Goal: Task Accomplishment & Management: Complete application form

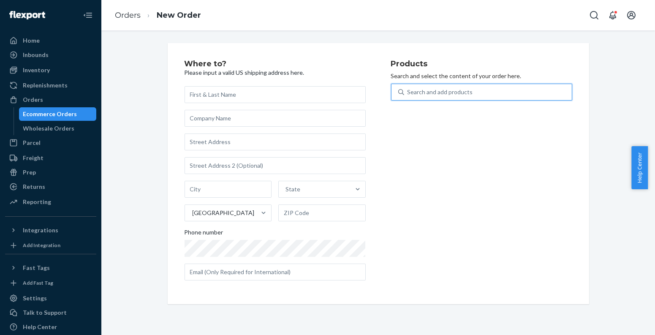
drag, startPoint x: 72, startPoint y: 106, endPoint x: 72, endPoint y: 114, distance: 8.4
click at [72, 106] on link "Orders" at bounding box center [50, 100] width 91 height 14
click at [72, 114] on div "Ecommerce Orders" at bounding box center [50, 114] width 54 height 8
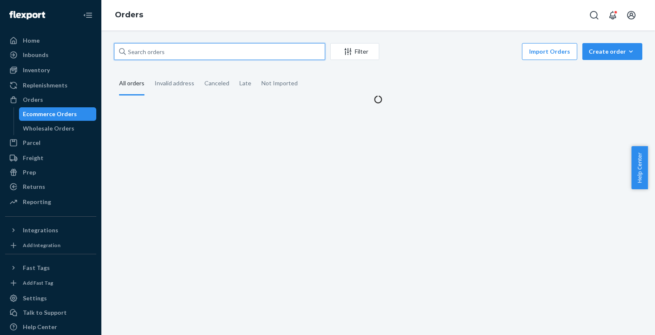
click at [169, 51] on input "text" at bounding box center [219, 51] width 211 height 17
paste input "[PERSON_NAME]"
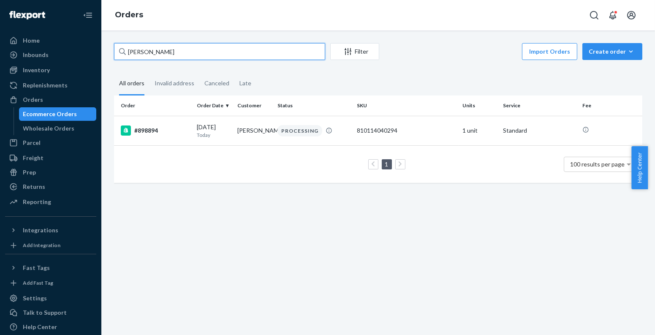
paste input "[PERSON_NAME]"
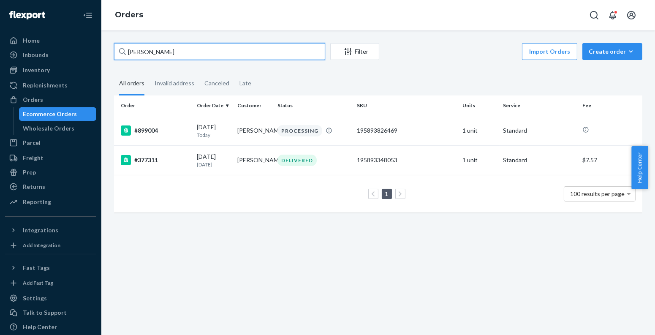
paste input "[PERSON_NAME] Springs"
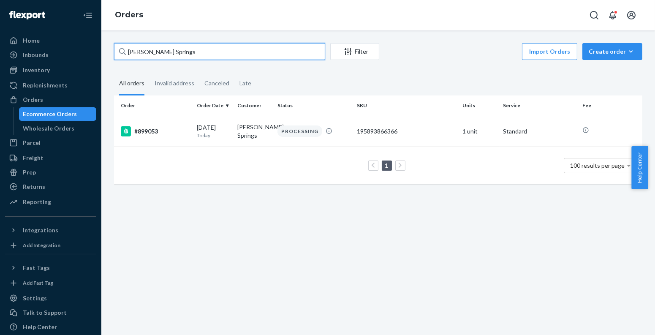
paste input "[PERSON_NAME]"
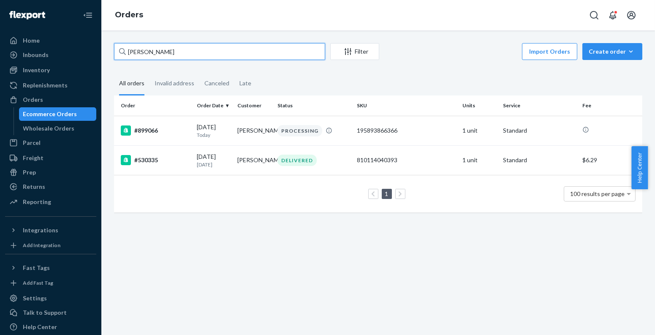
paste input "Layla Obreg"
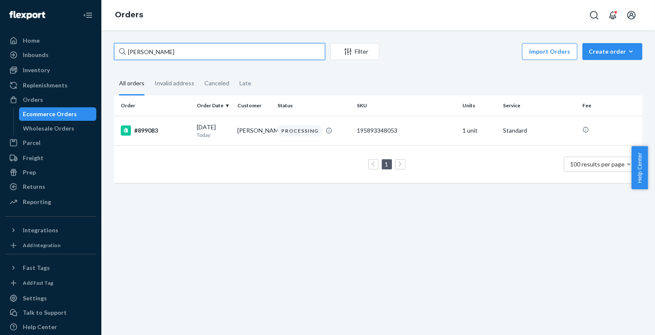
paste input "[PERSON_NAME]"
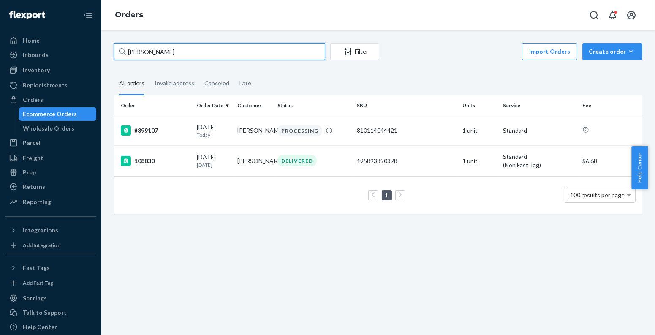
paste input "[PERSON_NAME] XOYFIV"
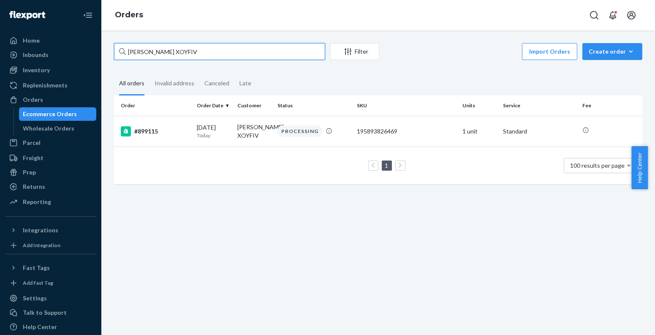
paste input "[PERSON_NAME]"
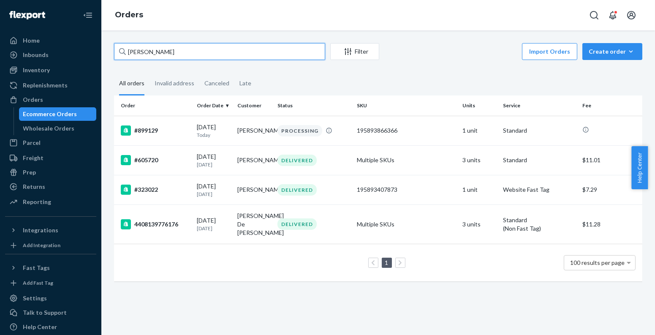
paste input "[PERSON_NAME]"
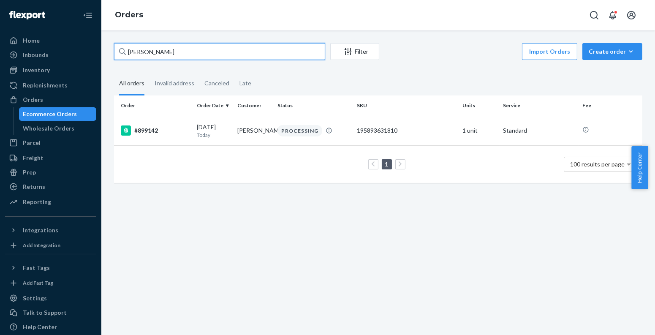
paste input "[PERSON_NAME]"
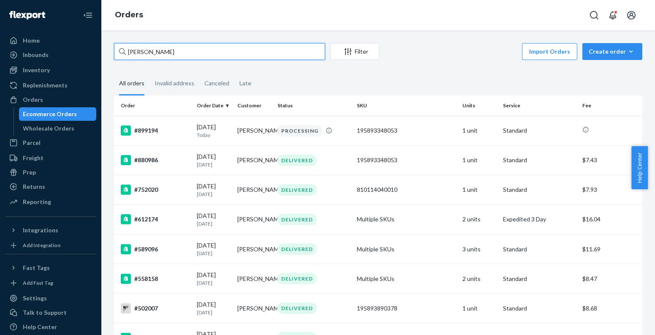
paste input "[PERSON_NAME]"
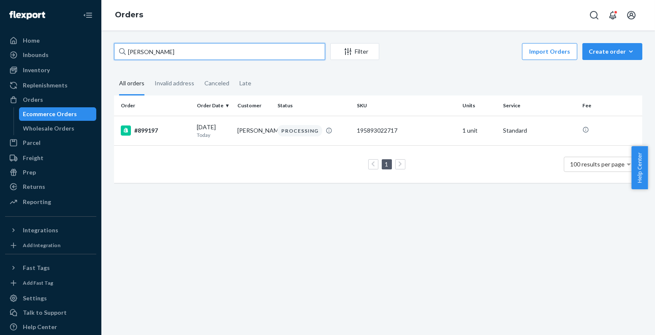
paste input "[PERSON_NAME]"
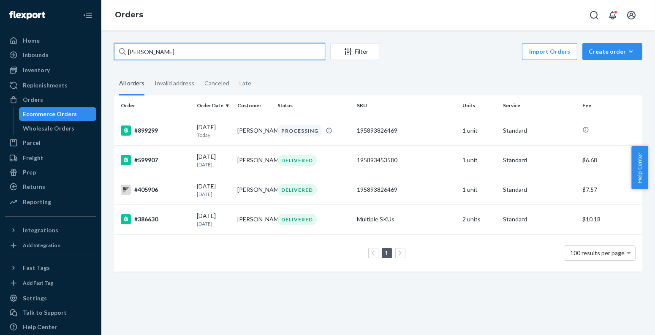
paste input "[PERSON_NAME]"
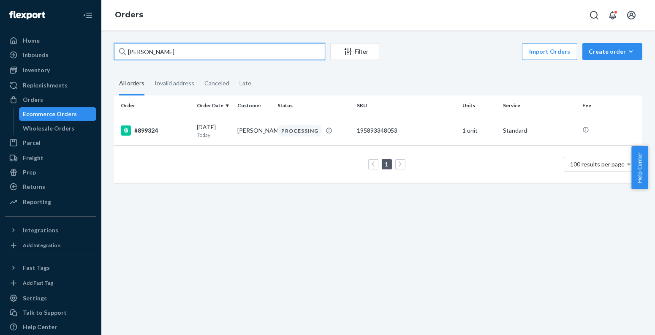
type input "[PERSON_NAME]"
click at [637, 48] on div "[PERSON_NAME] Filter Import Orders Create order Ecommerce order Removal order A…" at bounding box center [378, 117] width 541 height 148
click at [627, 48] on icon "button" at bounding box center [631, 51] width 8 height 8
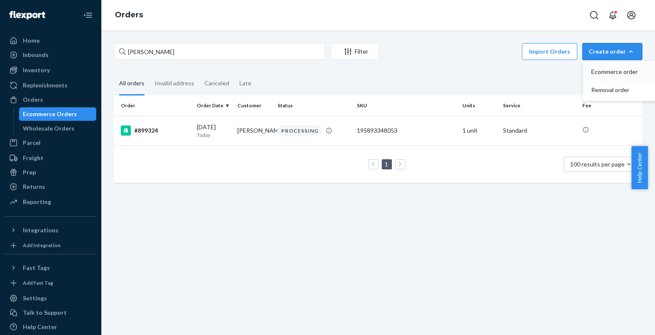
click at [613, 72] on span "Ecommerce order" at bounding box center [617, 72] width 52 height 6
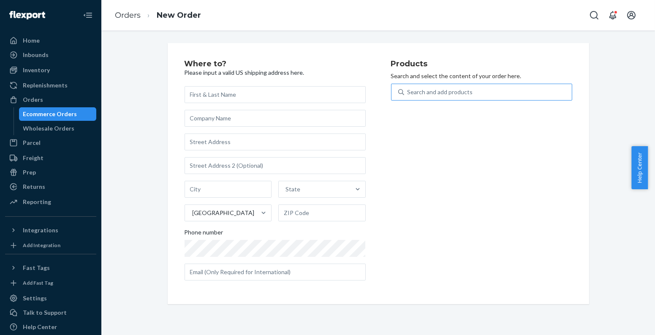
click at [494, 100] on div "Search and add products" at bounding box center [481, 92] width 181 height 17
click at [409, 96] on input "Search and add products" at bounding box center [408, 92] width 1 height 8
click at [494, 94] on div "Search and add products" at bounding box center [488, 91] width 168 height 15
click at [409, 94] on input "0 results available. Use Up and Down to choose options, press Enter to select t…" at bounding box center [408, 92] width 1 height 8
paste input "810114043776"
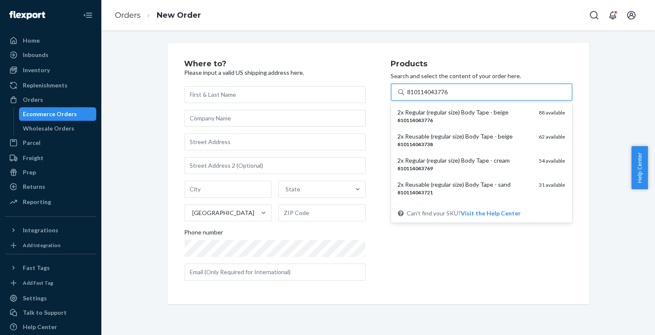
type input "810114043776"
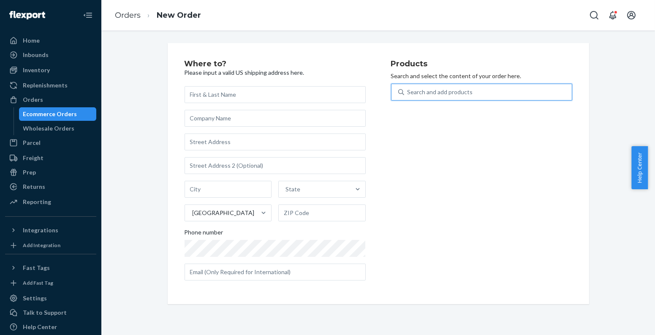
paste input "810114046500"
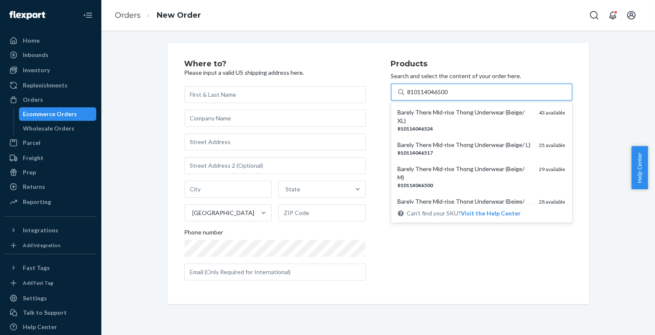
type input "810114046500"
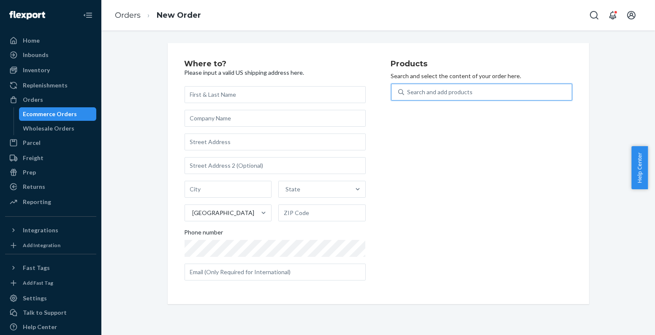
paste input "810114048481"
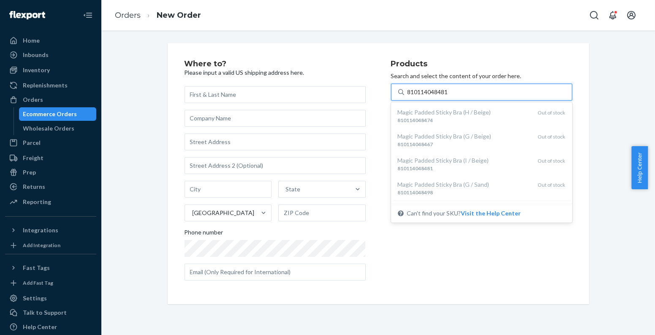
type input "810114048481"
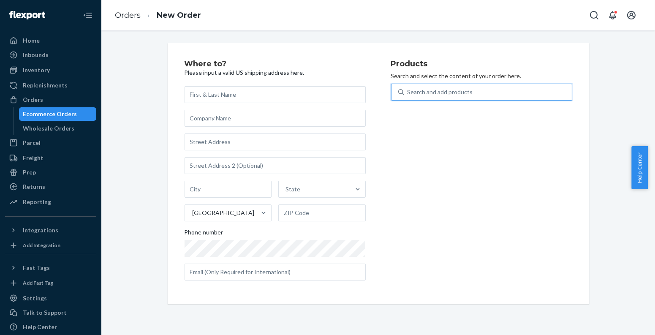
paste input "810114041949"
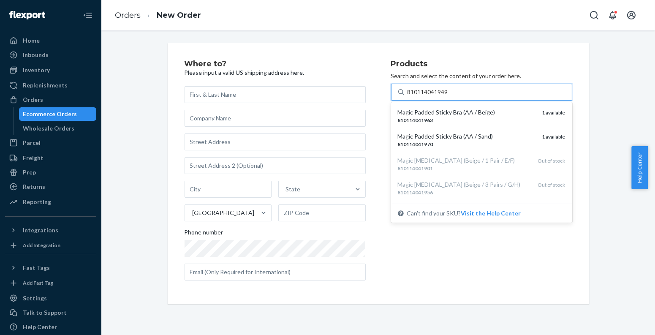
type input "810114041949"
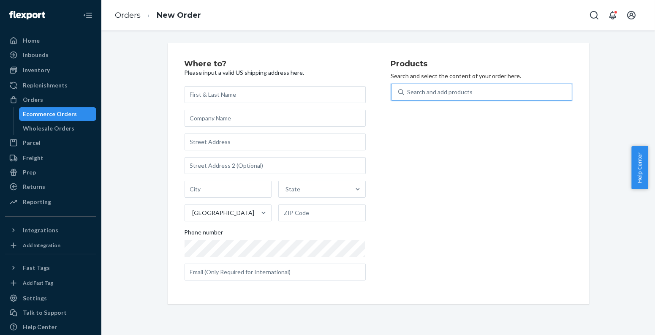
paste input "810114045237"
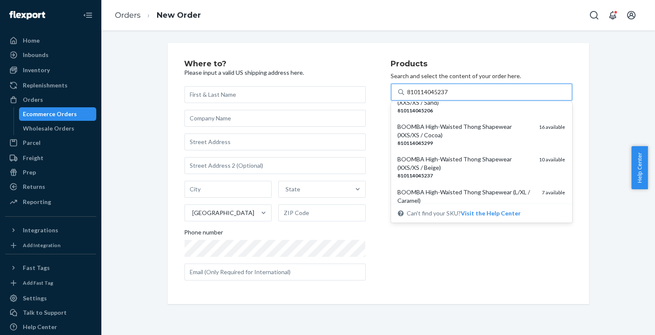
scroll to position [102, 0]
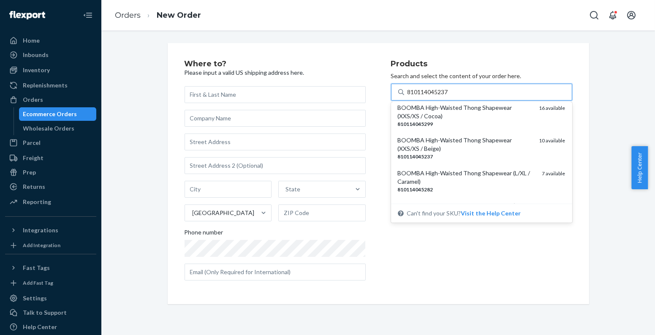
type input "810114045237"
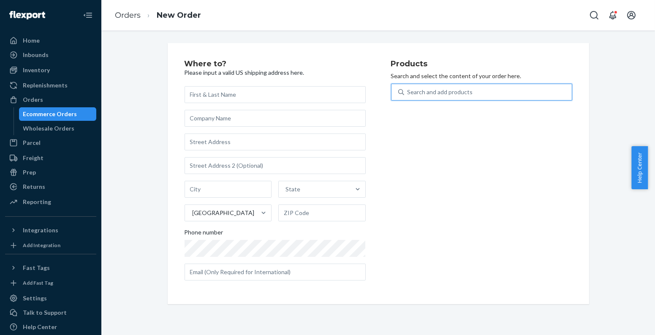
paste input "810114043776"
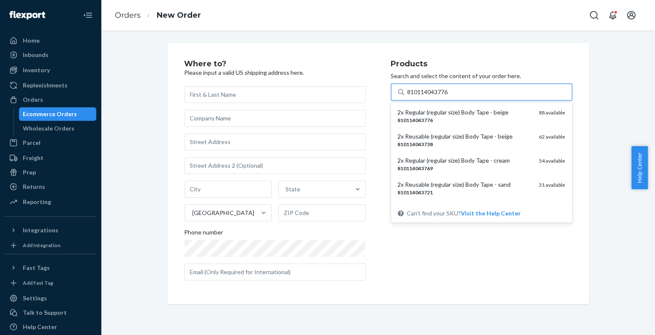
type input "810114043776"
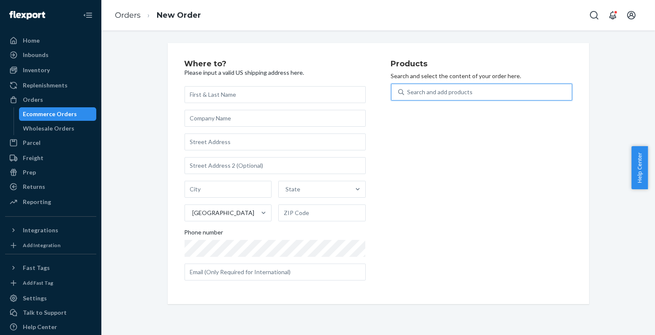
paste input "810114043431"
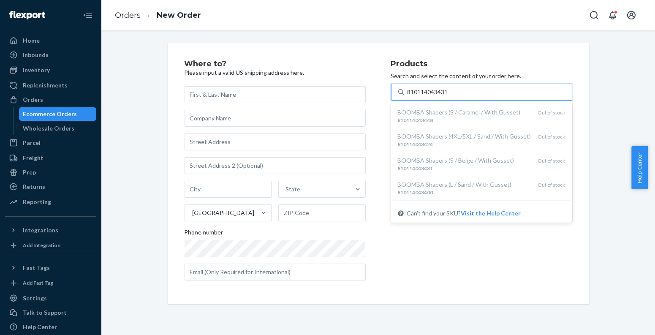
type input "810114043431"
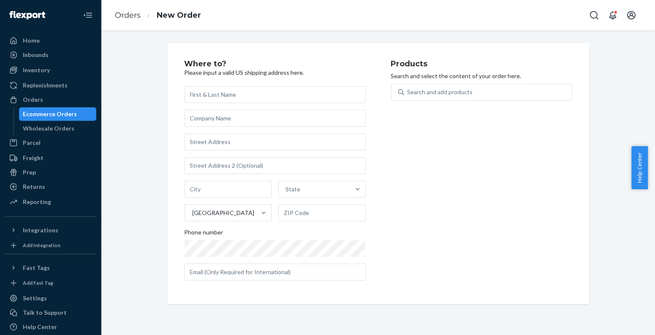
click at [66, 113] on div "Ecommerce Orders" at bounding box center [50, 114] width 54 height 8
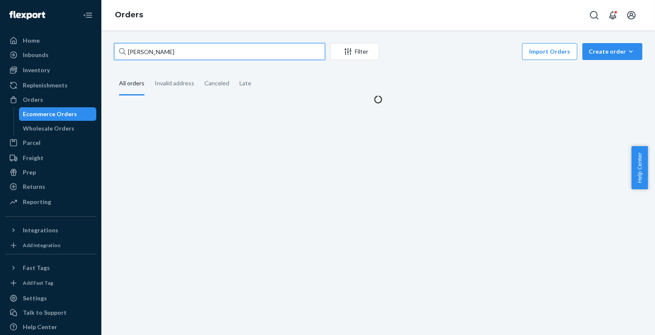
click at [191, 58] on input "[PERSON_NAME]" at bounding box center [219, 51] width 211 height 17
paste input "[PERSON_NAME]"
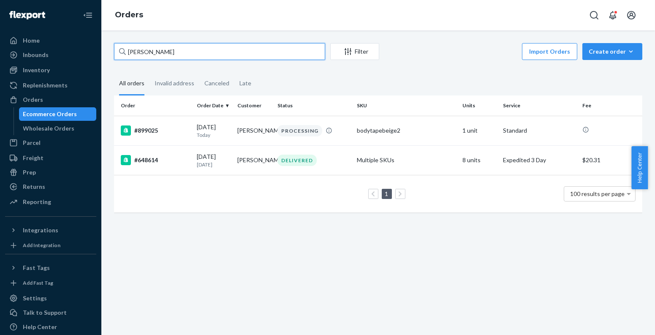
paste input "195893825219"
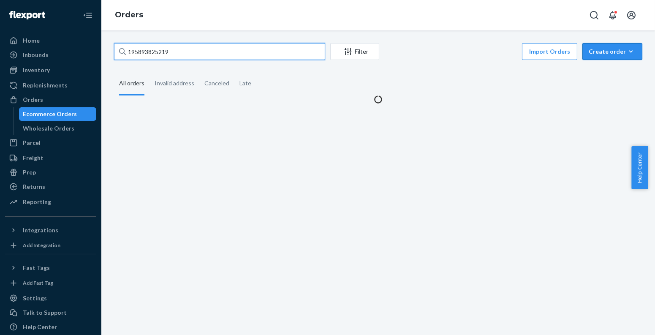
type input "195893825219"
click at [622, 57] on button "Create order Ecommerce order Removal order" at bounding box center [613, 51] width 60 height 17
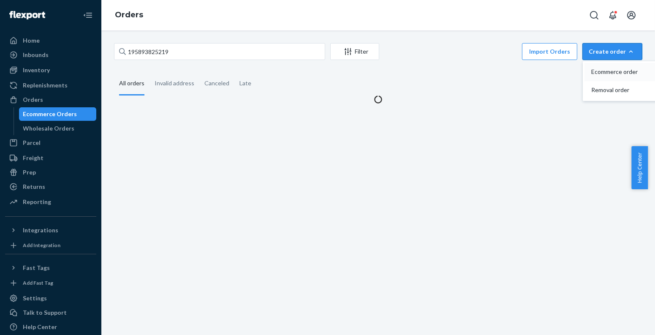
click at [596, 77] on button "Ecommerce order" at bounding box center [625, 72] width 81 height 18
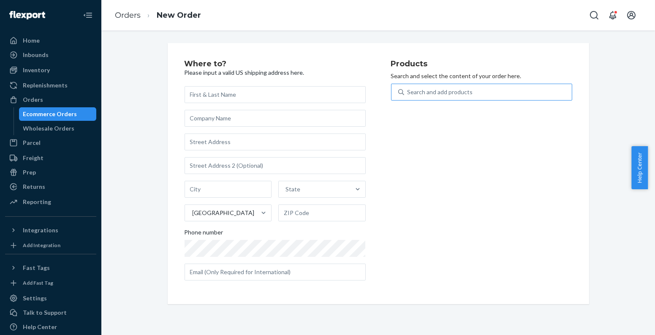
click at [461, 86] on div "Search and add products" at bounding box center [488, 91] width 168 height 15
click at [409, 88] on input "Search and add products" at bounding box center [408, 92] width 1 height 8
paste input "195893825219"
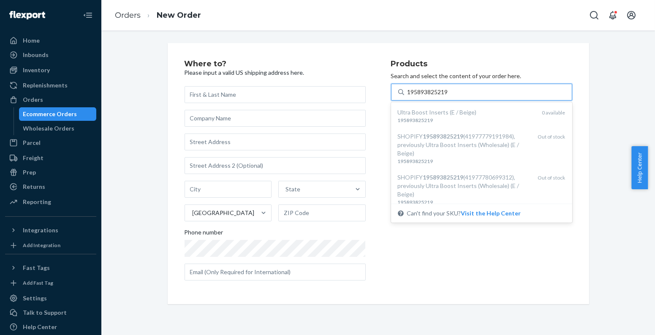
type input "195893825219"
